Goal: Task Accomplishment & Management: Use online tool/utility

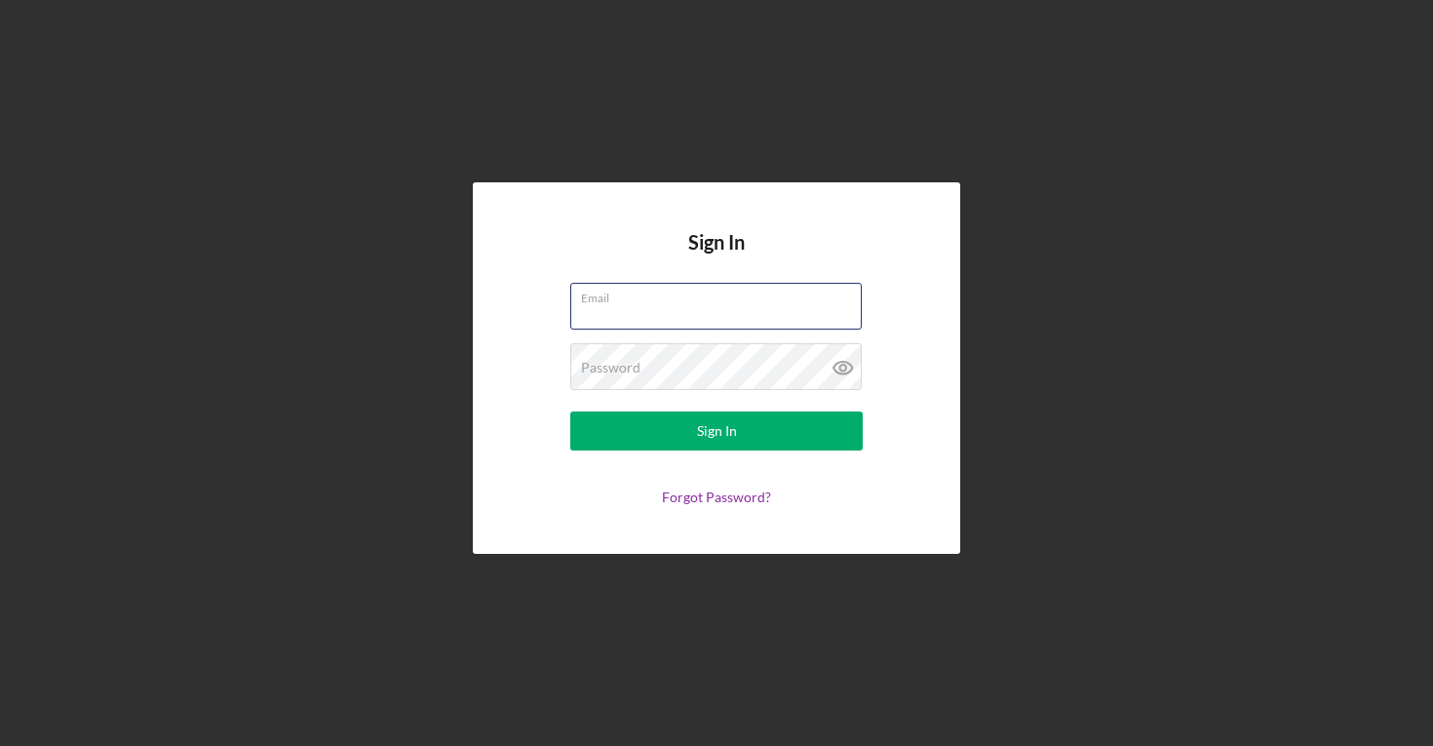
type input "[PERSON_NAME][EMAIL_ADDRESS][DOMAIN_NAME]"
click at [717, 431] on button "Sign In" at bounding box center [716, 430] width 293 height 39
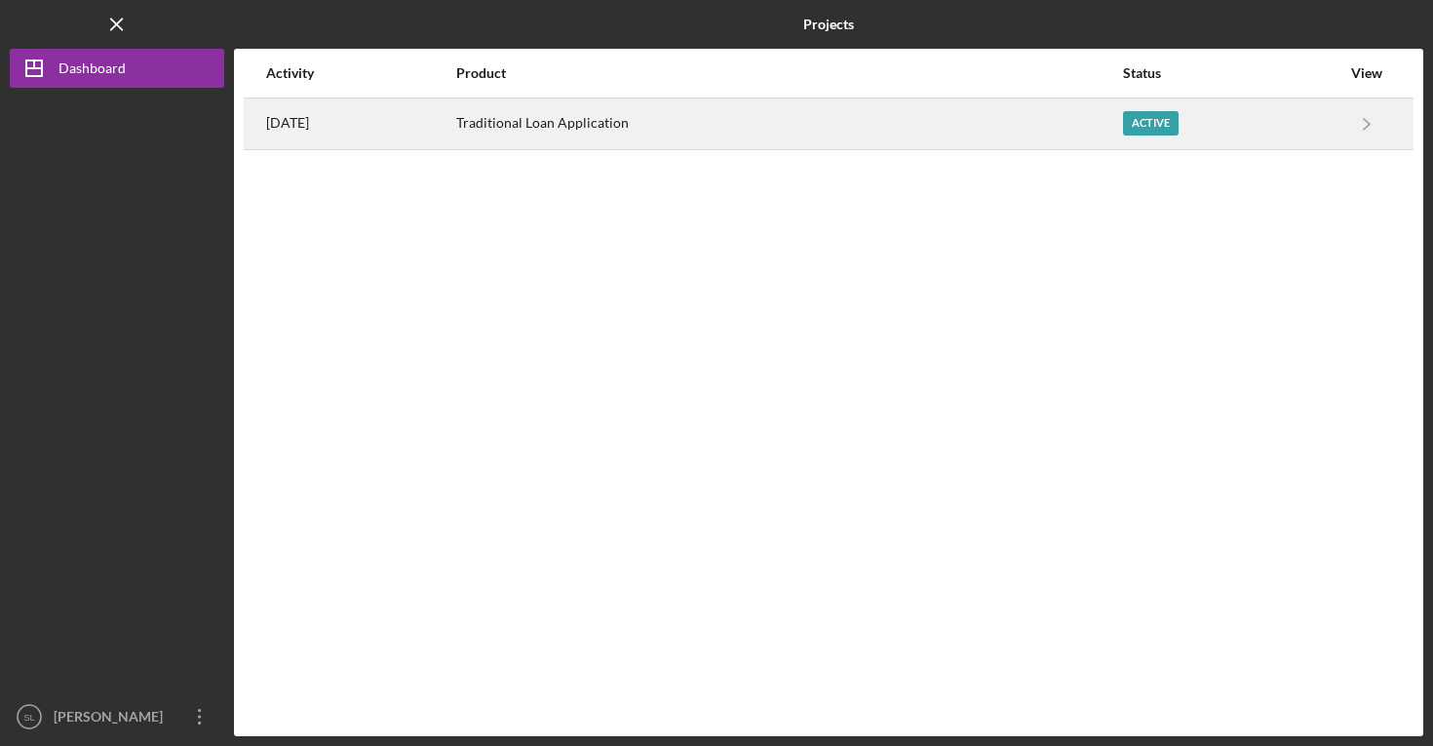
click at [1159, 135] on div "Active" at bounding box center [1151, 123] width 56 height 24
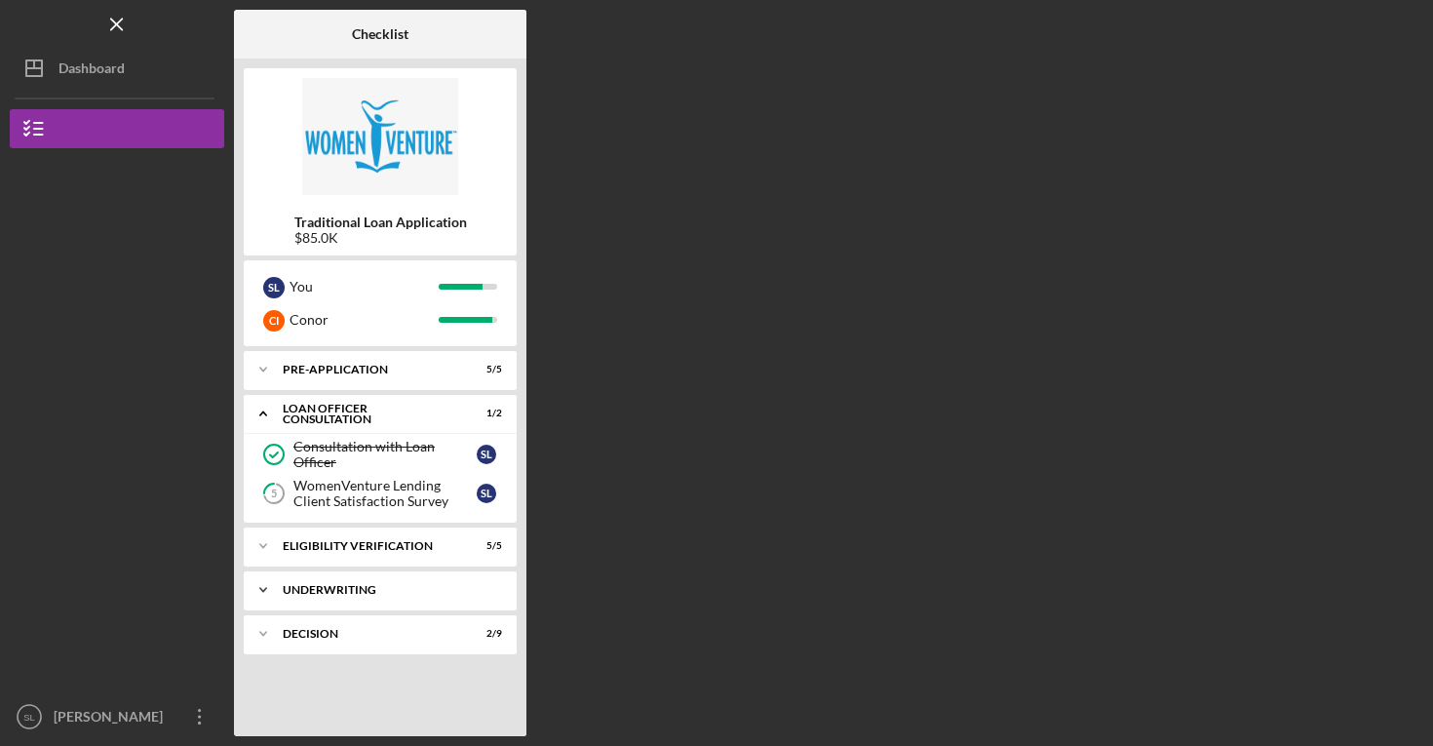
click at [390, 584] on div "Underwriting" at bounding box center [388, 590] width 210 height 12
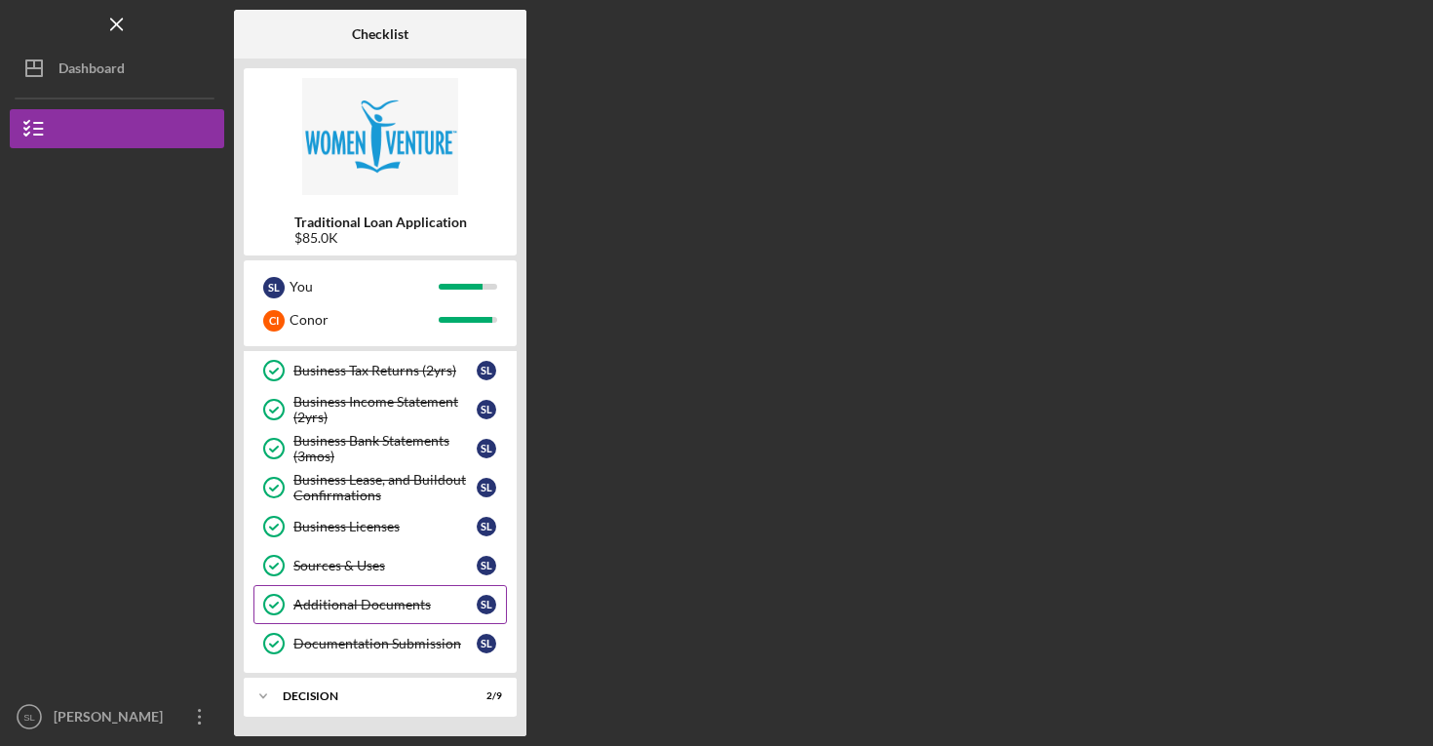
scroll to position [533, 0]
click at [395, 685] on div "Icon/Expander Decision 2 / 9" at bounding box center [380, 696] width 273 height 39
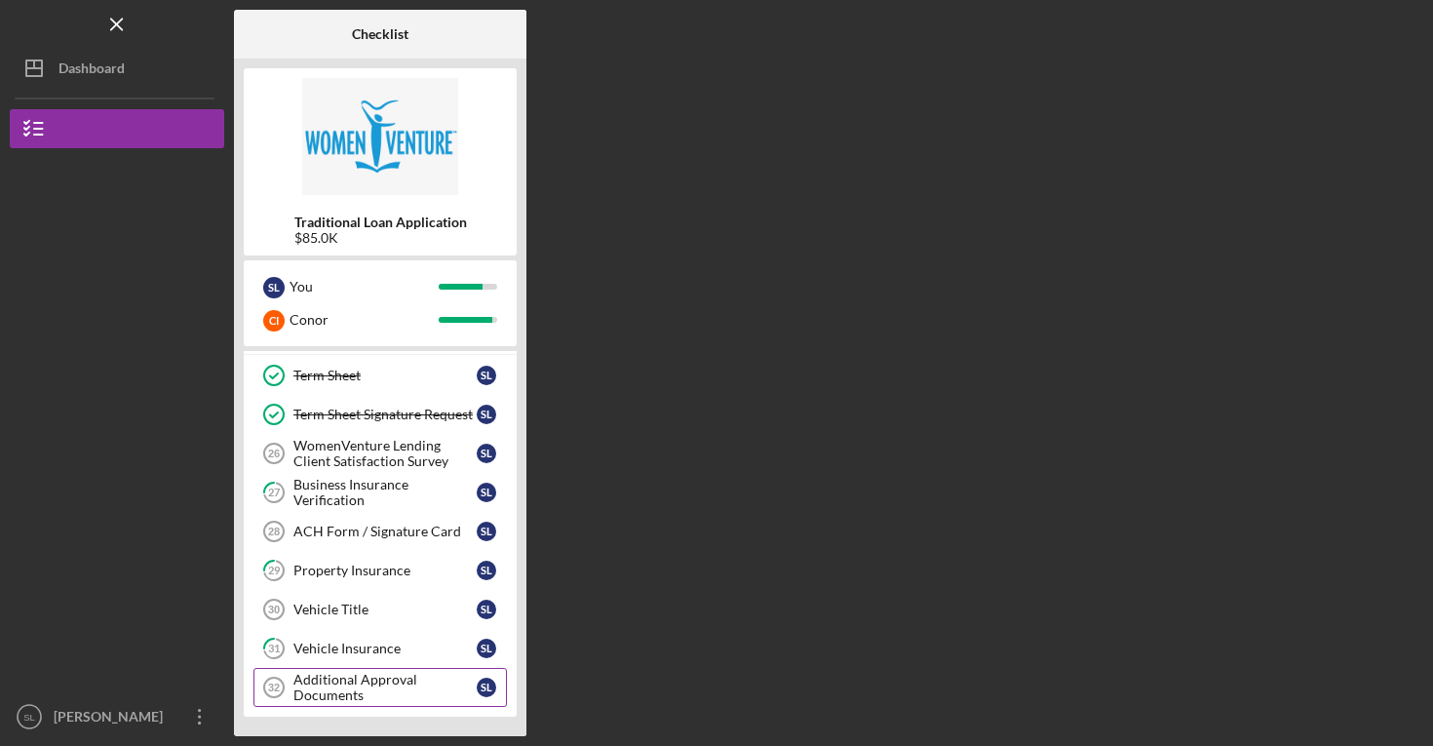
scroll to position [895, 0]
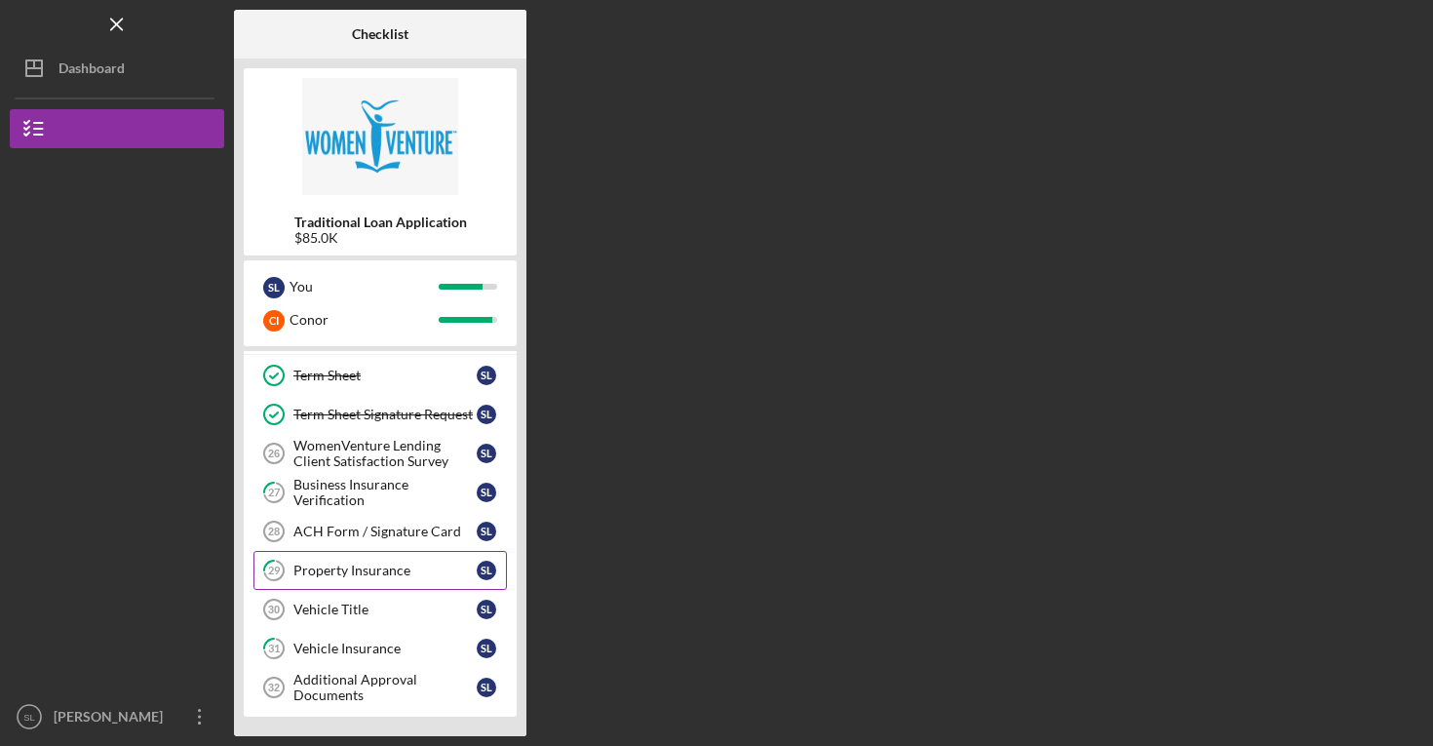
click at [394, 584] on link "29 Property Insurance S L" at bounding box center [381, 570] width 254 height 39
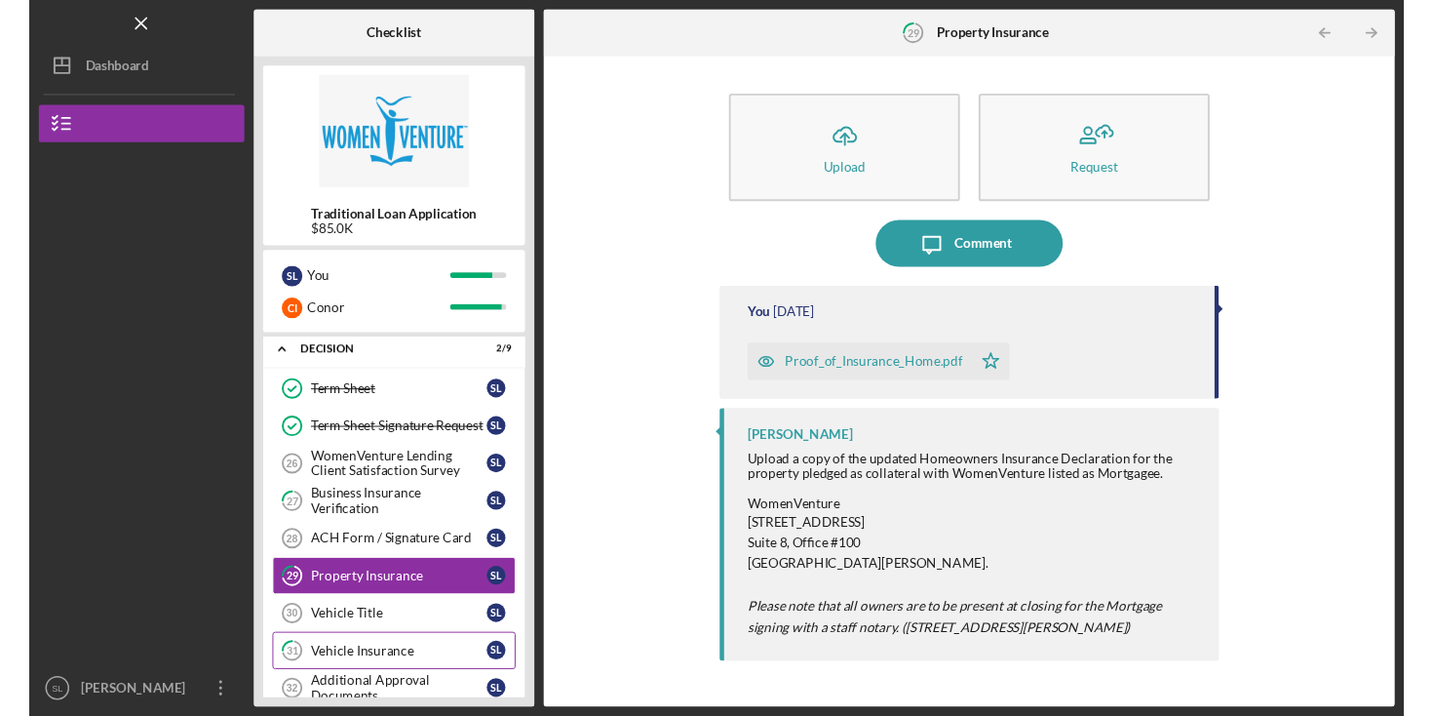
scroll to position [864, 0]
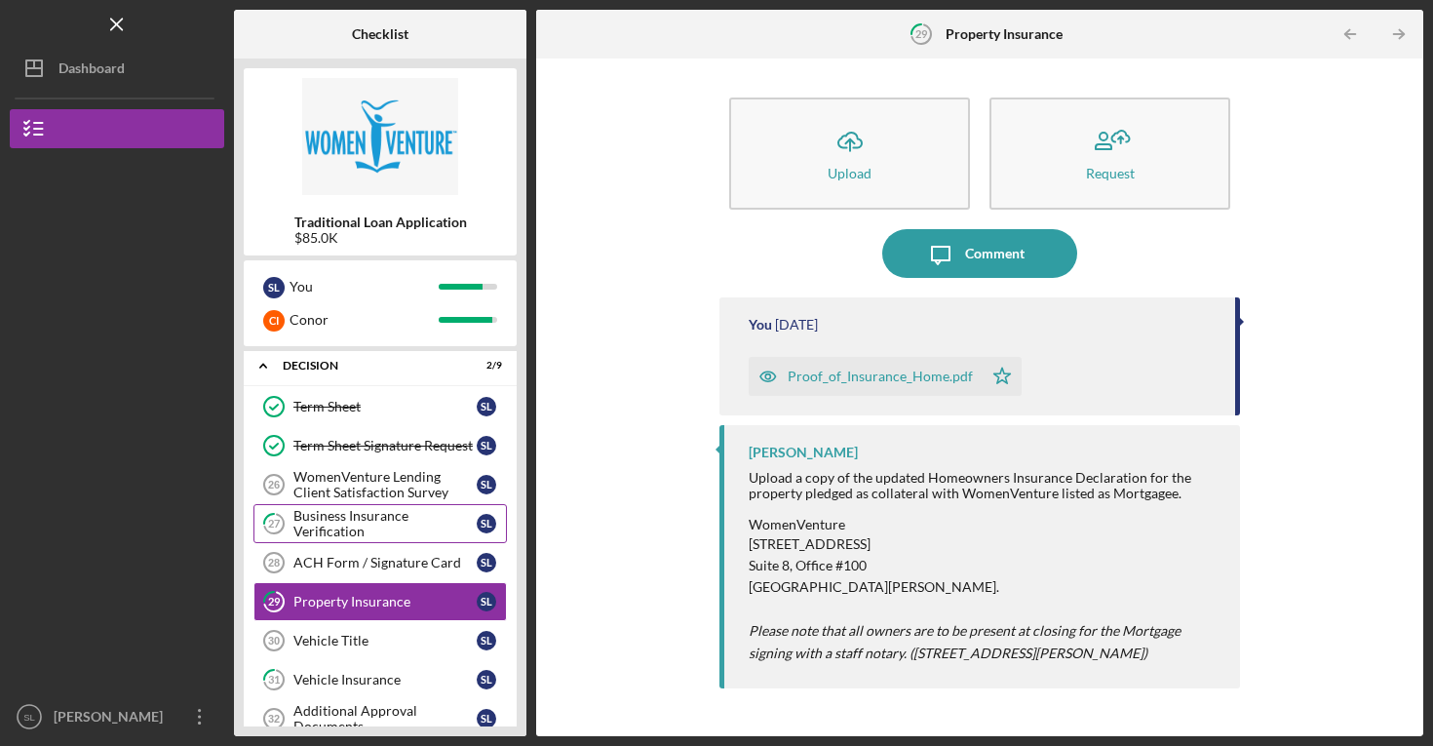
click at [337, 541] on link "27 Business Insurance Verification S L" at bounding box center [381, 523] width 254 height 39
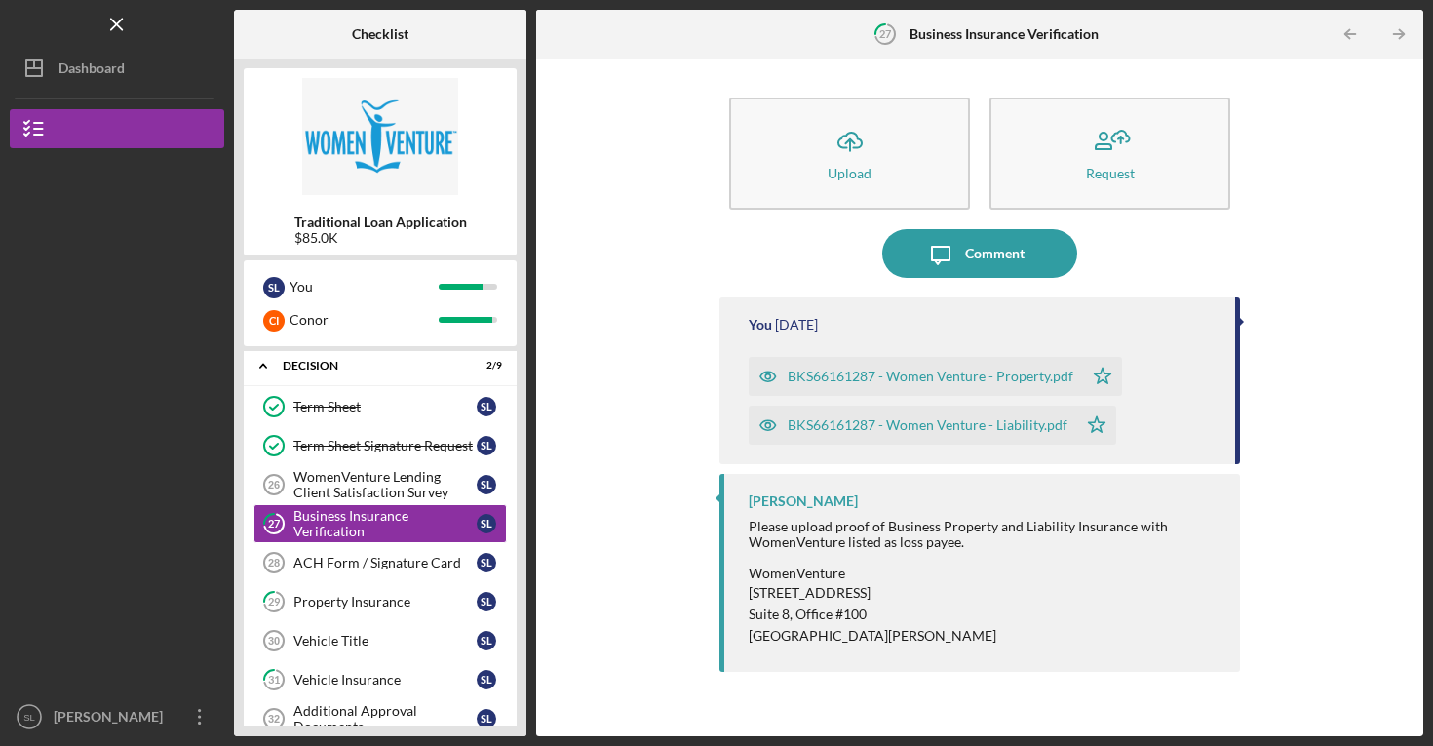
click at [904, 431] on div "BKS66161287 - Women Venture - Liability.pdf" at bounding box center [928, 425] width 280 height 16
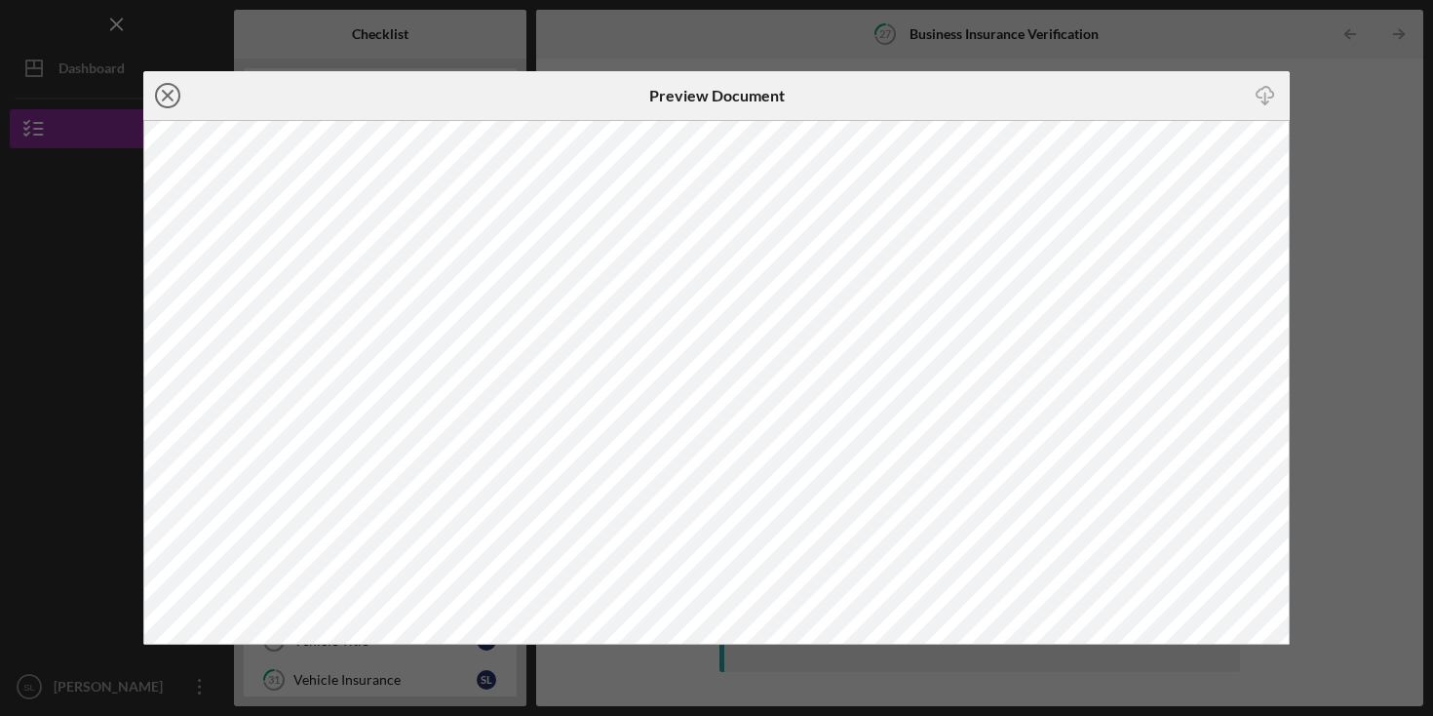
click at [176, 99] on icon "Icon/Close" at bounding box center [167, 95] width 49 height 49
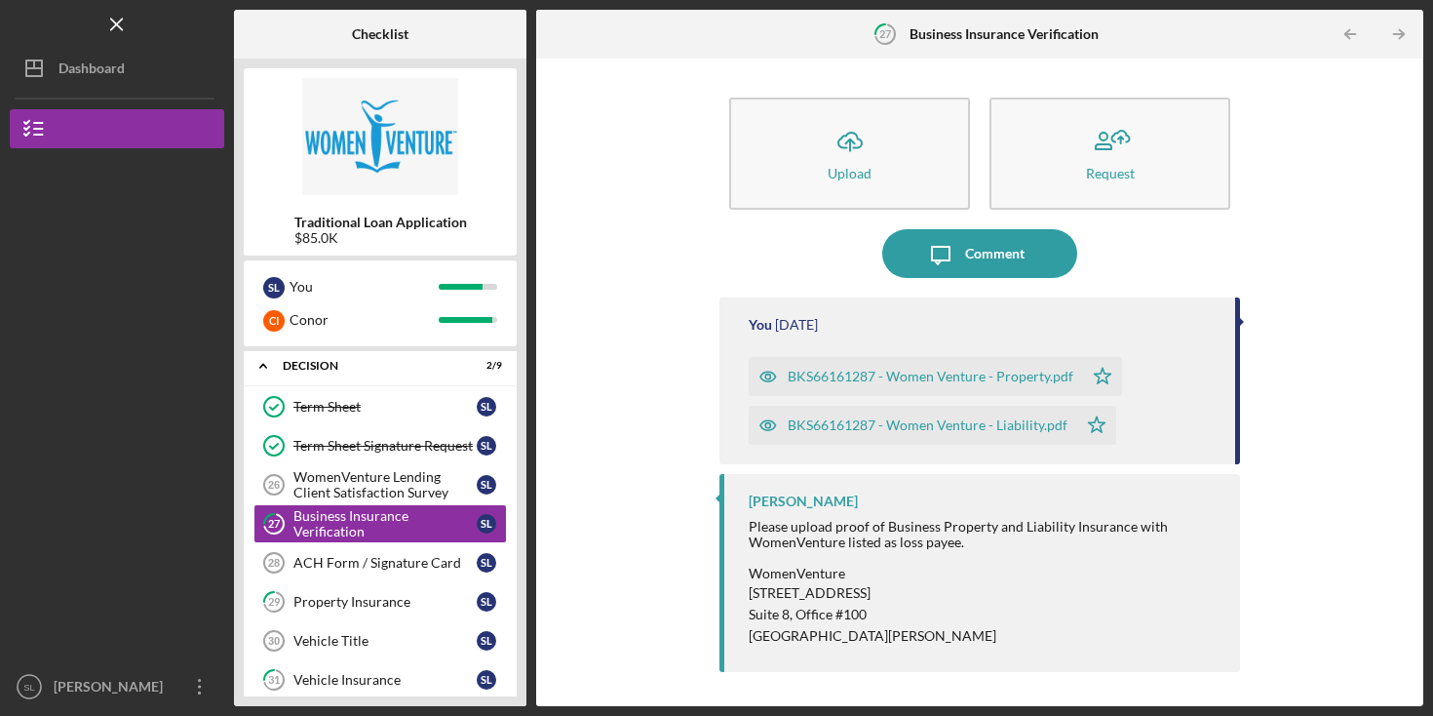
click at [869, 418] on div "BKS66161287 - Women Venture - Liability.pdf" at bounding box center [928, 425] width 280 height 16
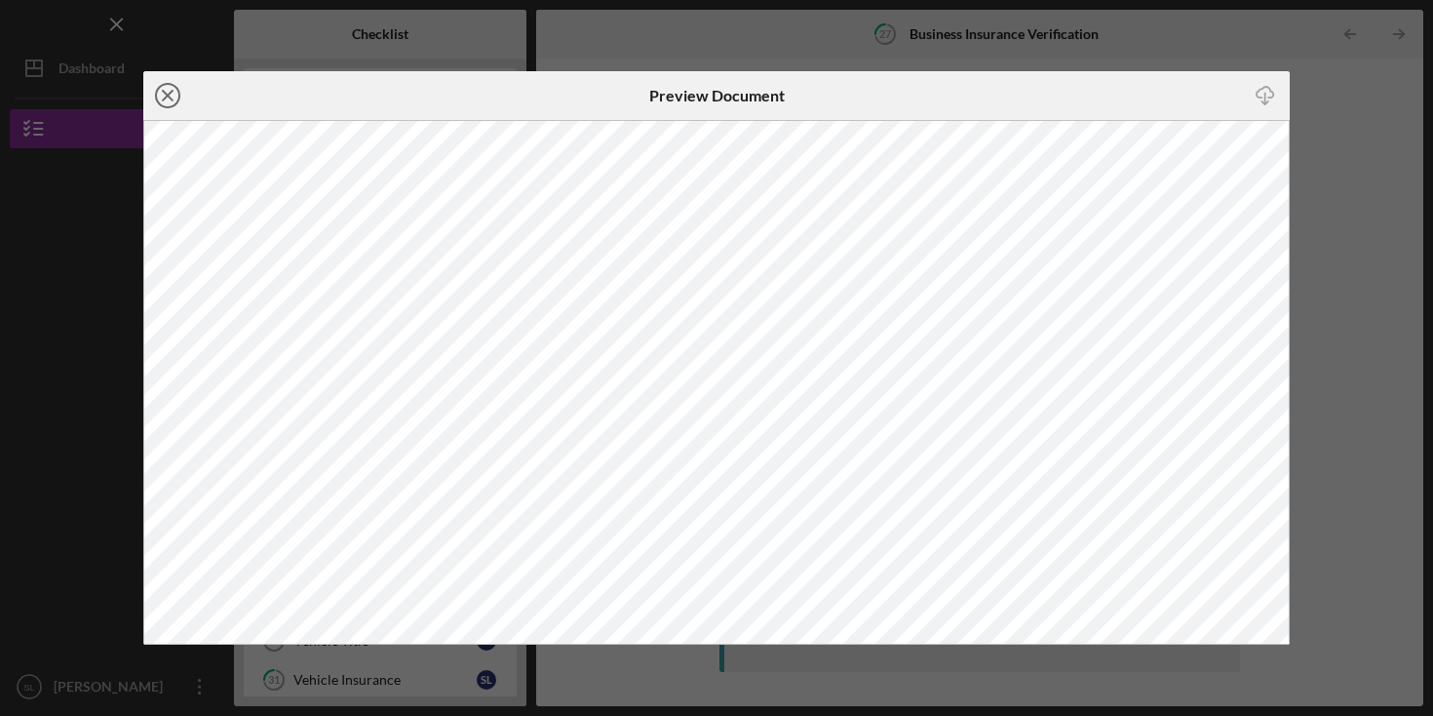
click at [175, 86] on circle at bounding box center [167, 95] width 23 height 23
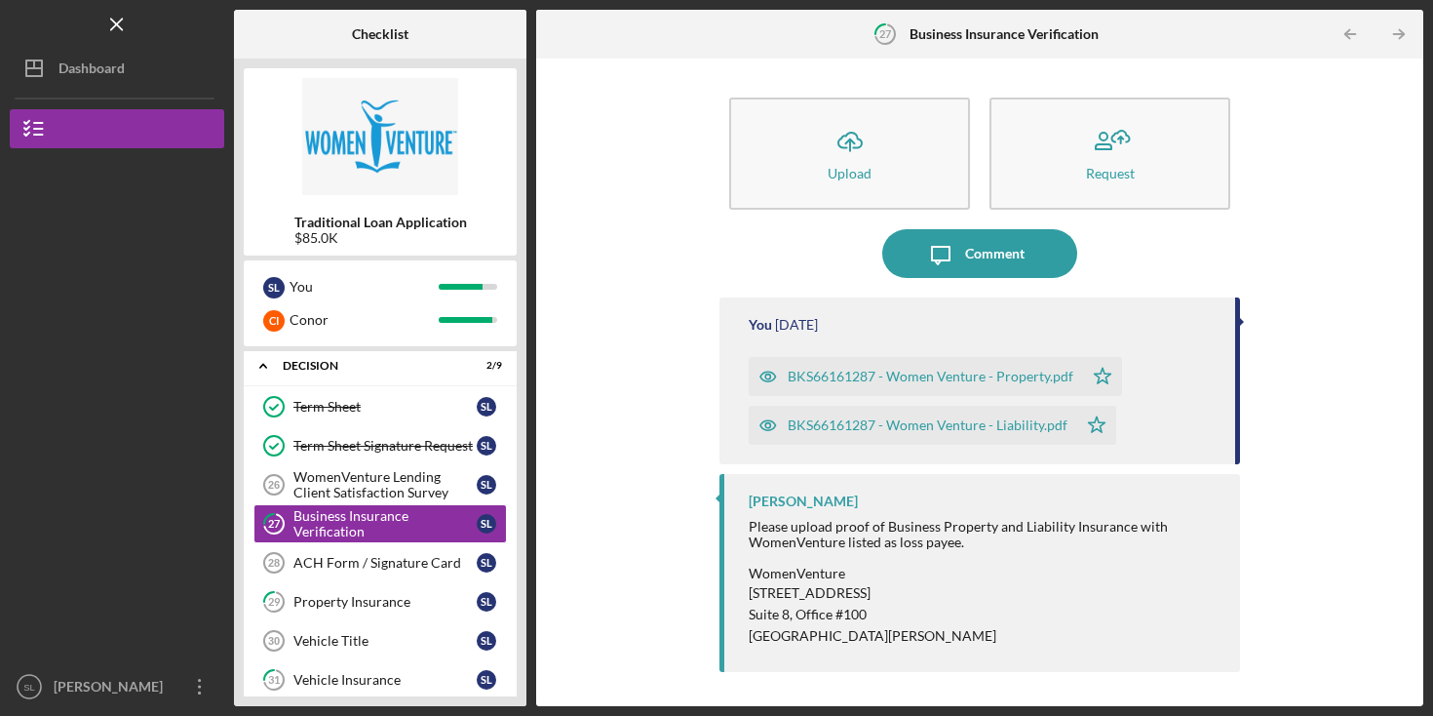
click at [925, 426] on div "BKS66161287 - Women Venture - Liability.pdf" at bounding box center [928, 425] width 280 height 16
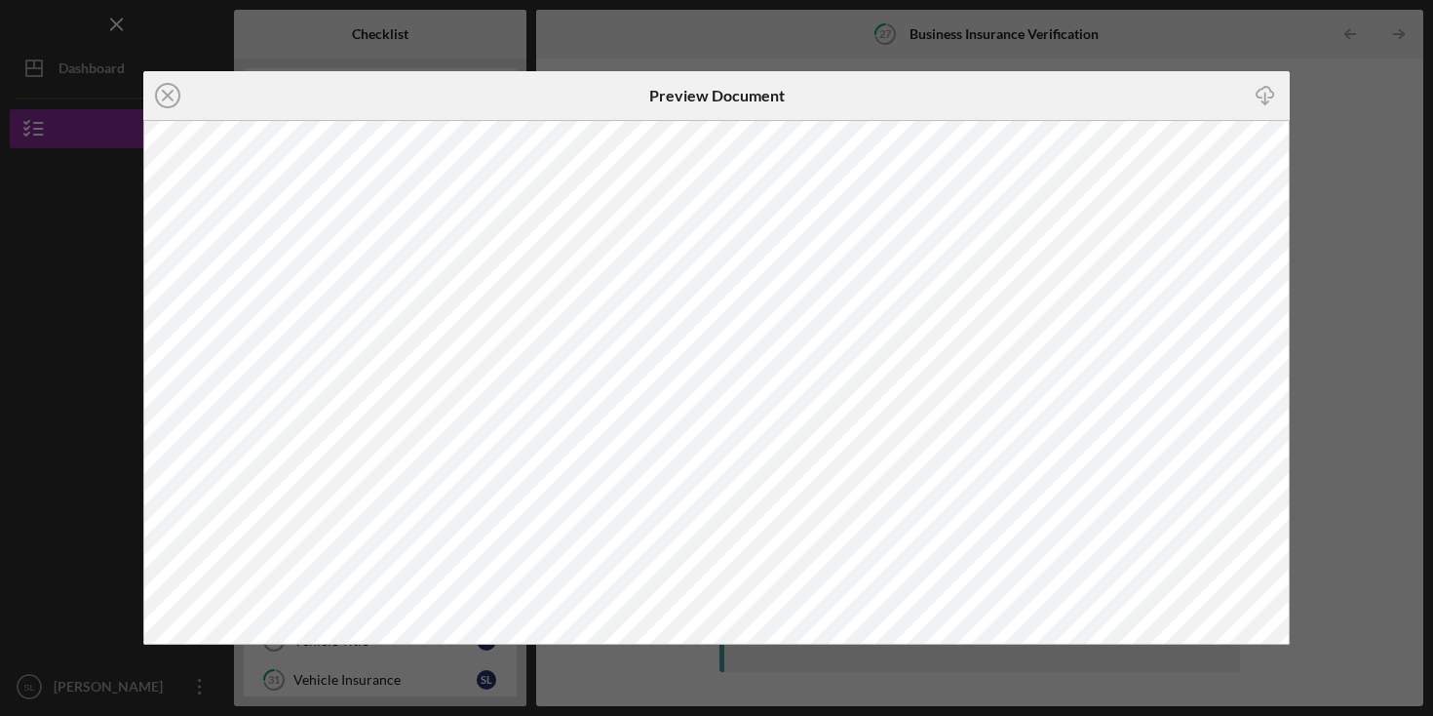
click at [1365, 152] on div "Icon/Close Preview Document Icon/Download" at bounding box center [716, 358] width 1433 height 716
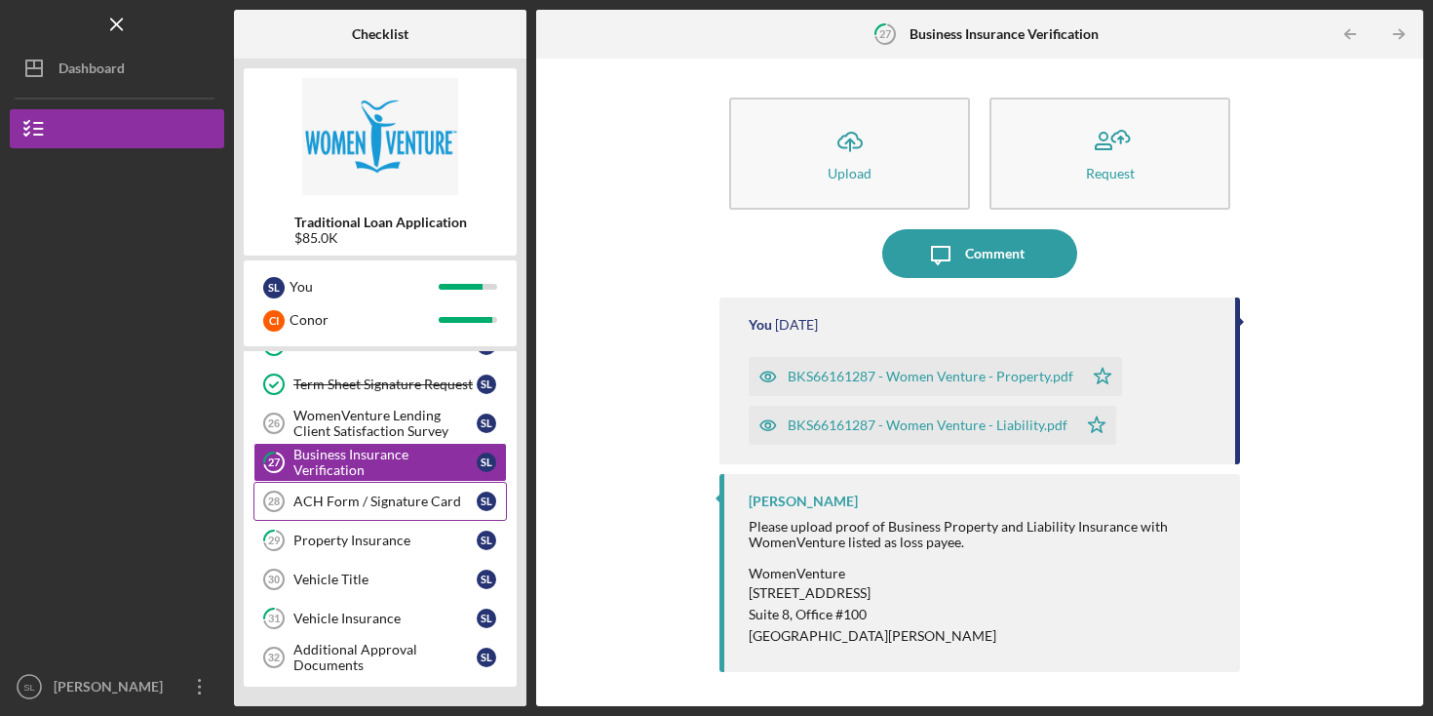
scroll to position [925, 0]
